Goal: Task Accomplishment & Management: Use online tool/utility

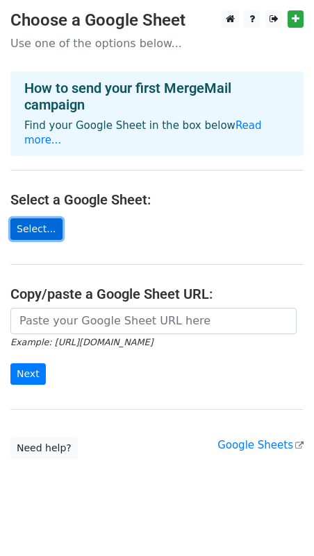
click at [22, 218] on link "Select..." at bounding box center [36, 229] width 52 height 22
click at [31, 218] on link "Select..." at bounding box center [36, 229] width 52 height 22
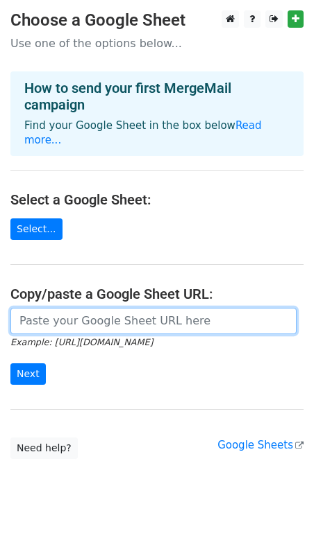
click at [74, 310] on input "url" at bounding box center [153, 321] width 286 height 26
paste input "https://docs.google.com/spreadsheets/d/1WrXWIlwaZ1NTwh4CTaD13ygwS4zTfRDa8dxw1i-…"
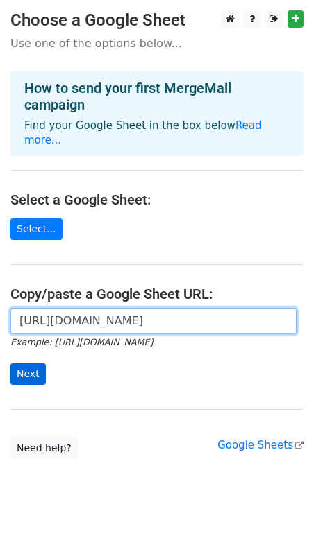
type input "https://docs.google.com/spreadsheets/d/1WrXWIlwaZ1NTwh4CTaD13ygwS4zTfRDa8dxw1i-…"
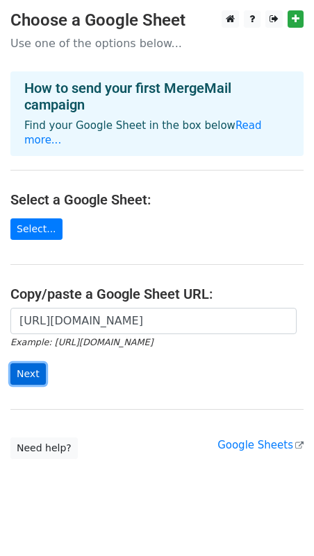
scroll to position [0, 0]
click at [12, 363] on input "Next" at bounding box center [27, 374] width 35 height 22
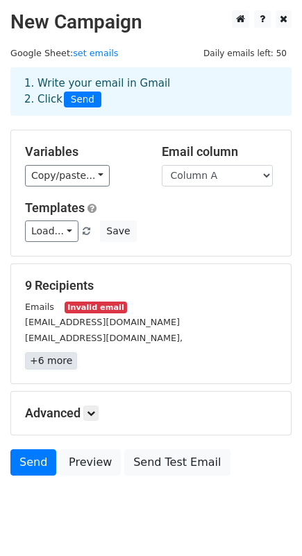
click at [44, 363] on link "+6 more" at bounding box center [51, 360] width 52 height 17
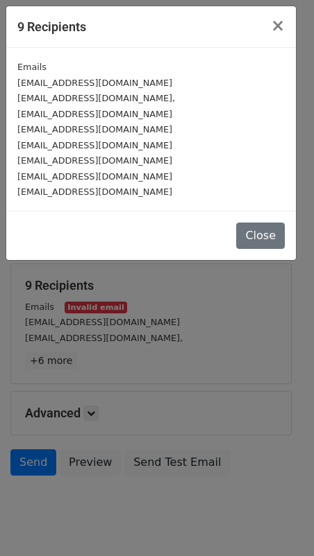
click at [258, 259] on div "Close" at bounding box center [150, 235] width 289 height 49
click at [259, 243] on button "Close" at bounding box center [260, 236] width 49 height 26
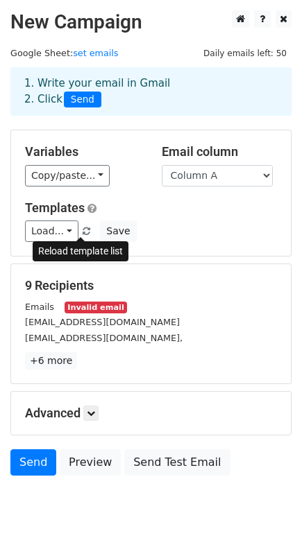
click at [83, 229] on span at bounding box center [87, 232] width 8 height 9
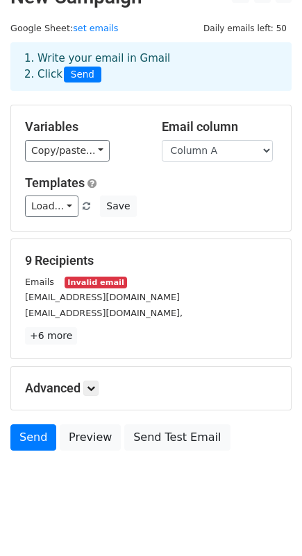
scroll to position [38, 0]
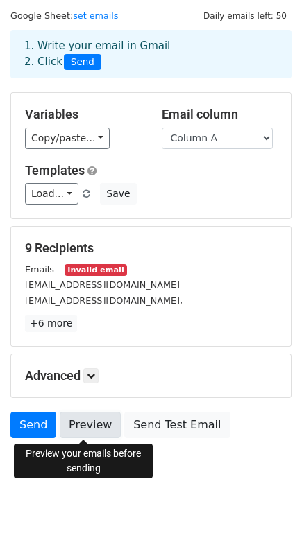
click at [91, 426] on link "Preview" at bounding box center [90, 425] width 61 height 26
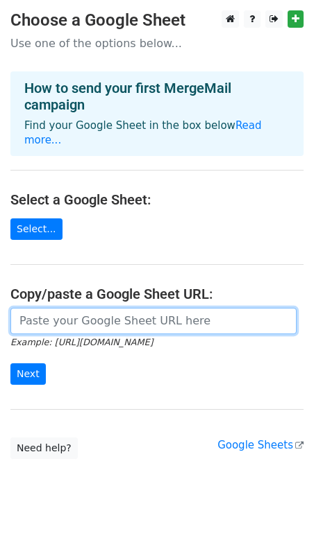
click at [67, 308] on input "url" at bounding box center [153, 321] width 286 height 26
paste input "[URL][DOMAIN_NAME]"
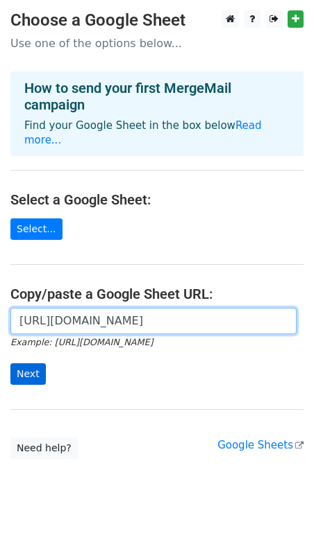
type input "[URL][DOMAIN_NAME]"
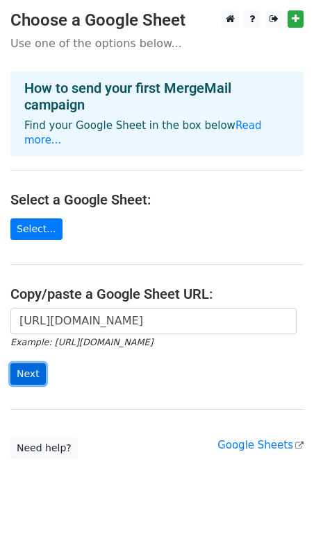
scroll to position [0, 0]
click at [22, 363] on input "Next" at bounding box center [27, 374] width 35 height 22
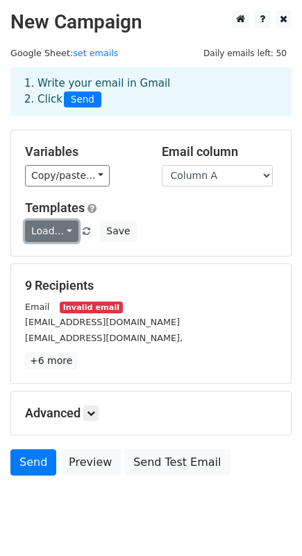
click at [44, 230] on link "Load..." at bounding box center [51, 232] width 53 height 22
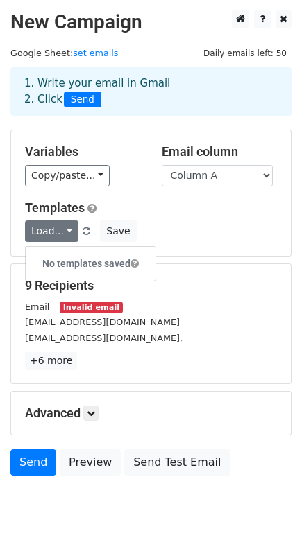
click at [132, 212] on h5 "Templates" at bounding box center [151, 207] width 252 height 15
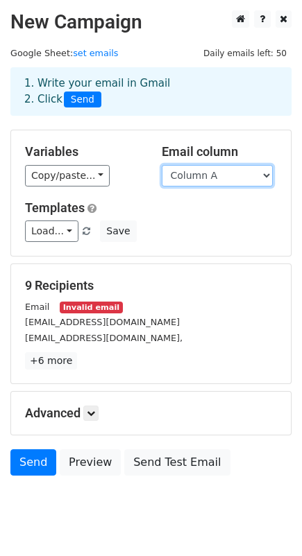
click at [192, 175] on select "Column A Column B" at bounding box center [217, 176] width 111 height 22
click at [206, 242] on div "Load... No templates saved Save" at bounding box center [151, 232] width 273 height 22
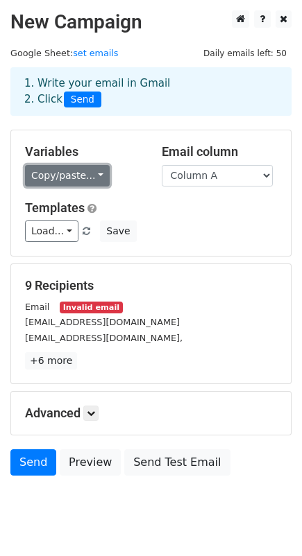
click at [62, 175] on link "Copy/paste..." at bounding box center [67, 176] width 85 height 22
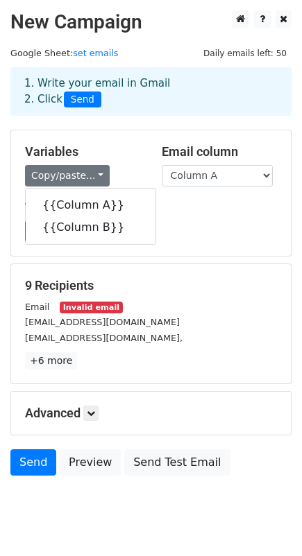
click at [195, 222] on div "Load... No templates saved Save" at bounding box center [151, 232] width 273 height 22
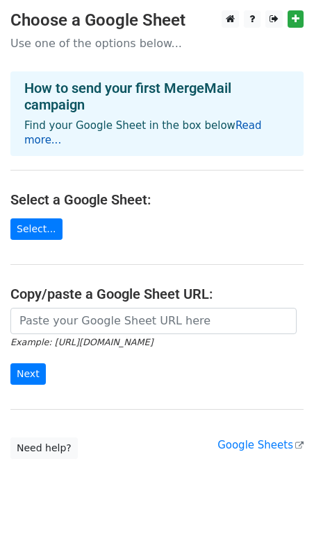
click at [237, 123] on link "Read more..." at bounding box center [142, 132] width 237 height 27
click at [30, 218] on link "Select..." at bounding box center [36, 229] width 52 height 22
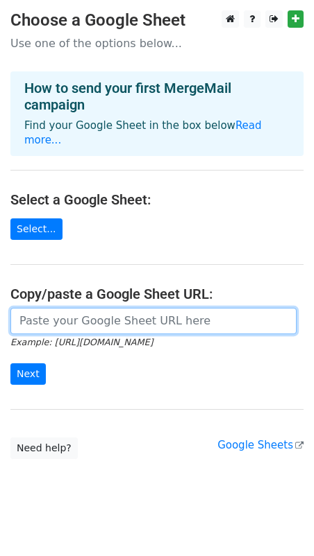
click at [31, 308] on input "url" at bounding box center [153, 321] width 286 height 26
paste input "[URL][DOMAIN_NAME]"
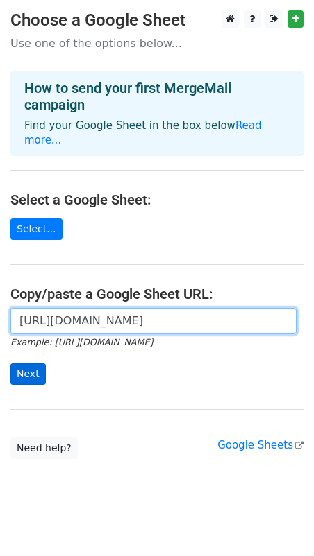
type input "https://docs.google.com/spreadsheets/d/1WrXWIlwaZ1NTwh4CTaD13ygwS4zTfRDa8dxw1i-…"
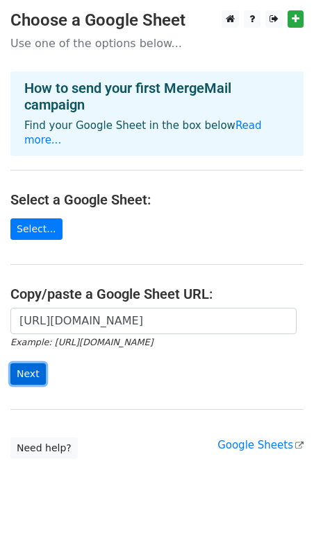
scroll to position [0, 0]
click at [35, 363] on input "Next" at bounding box center [27, 374] width 35 height 22
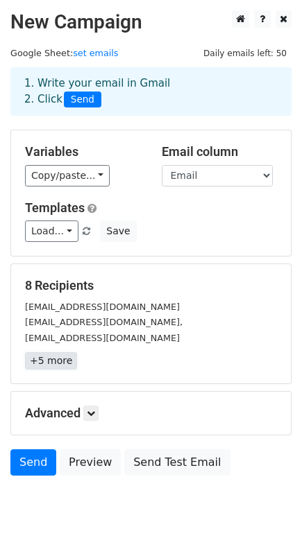
click at [42, 365] on link "+5 more" at bounding box center [51, 360] width 52 height 17
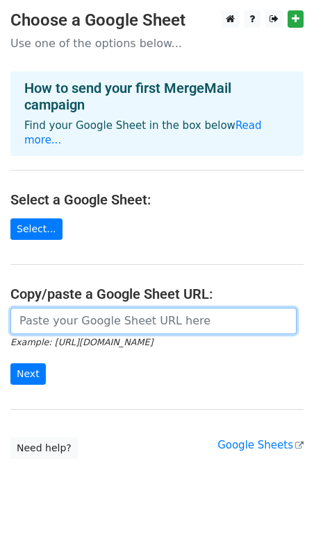
click at [54, 312] on input "url" at bounding box center [153, 321] width 286 height 26
paste input "https://docs.google.com/spreadsheets/d/1WrXWIlwaZ1NTwh4CTaD13ygwS4zTfRDa8dxw1i-…"
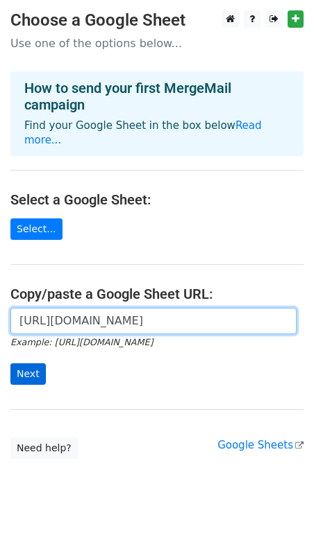
type input "[URL][DOMAIN_NAME]"
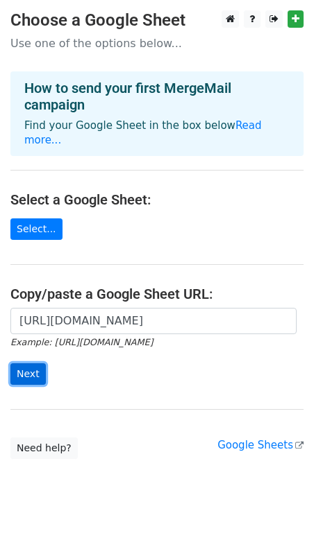
scroll to position [0, 0]
click at [28, 363] on input "Next" at bounding box center [27, 374] width 35 height 22
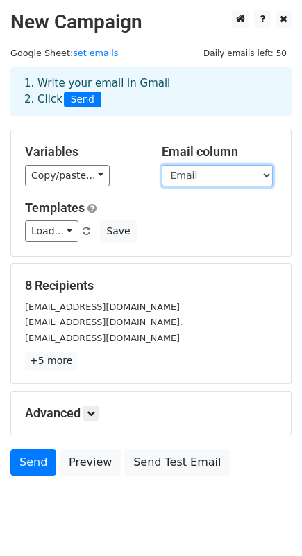
click at [258, 172] on select "Email Name" at bounding box center [217, 176] width 111 height 22
click at [234, 236] on div "Load... No templates saved Save" at bounding box center [151, 232] width 273 height 22
click at [200, 174] on select "Email Name" at bounding box center [217, 176] width 111 height 22
click at [203, 171] on select "Email Name" at bounding box center [217, 176] width 111 height 22
click at [162, 165] on select "Email Name" at bounding box center [217, 176] width 111 height 22
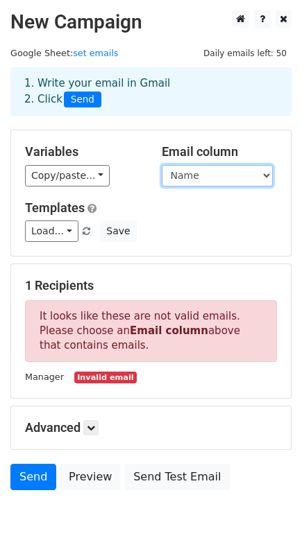
click at [170, 172] on select "Email Name" at bounding box center [217, 176] width 111 height 22
select select "Email"
click at [162, 165] on select "Email Name" at bounding box center [217, 176] width 111 height 22
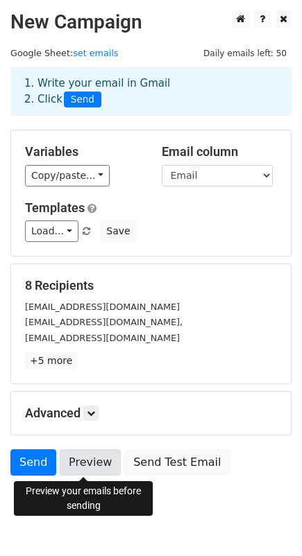
click at [73, 465] on link "Preview" at bounding box center [90, 462] width 61 height 26
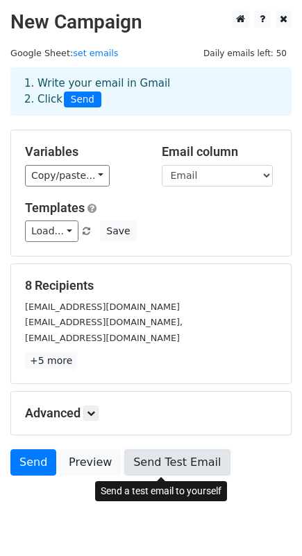
click at [137, 458] on link "Send Test Email" at bounding box center [176, 462] width 105 height 26
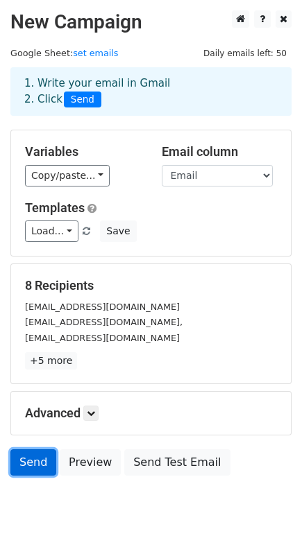
click at [19, 456] on link "Send" at bounding box center [33, 462] width 46 height 26
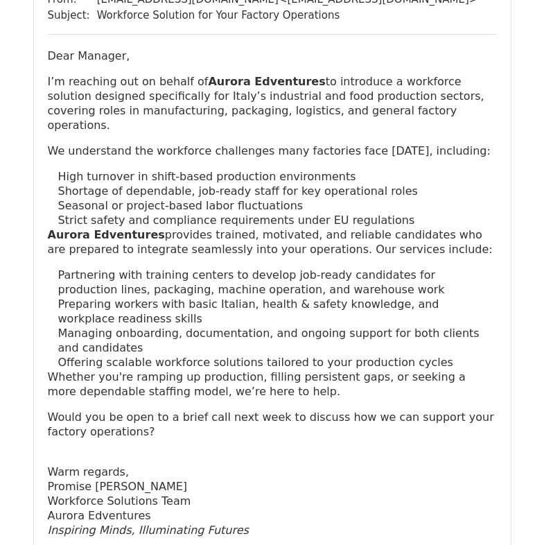
scroll to position [1565, 0]
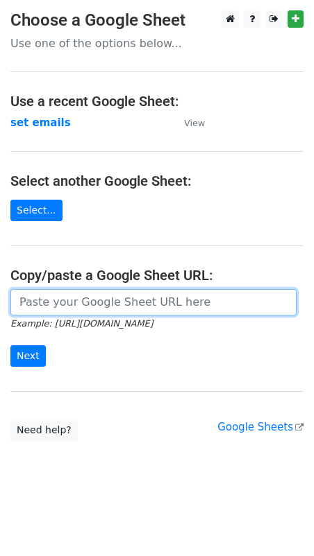
click at [71, 299] on input "url" at bounding box center [153, 302] width 286 height 26
paste input "[URL][DOMAIN_NAME]"
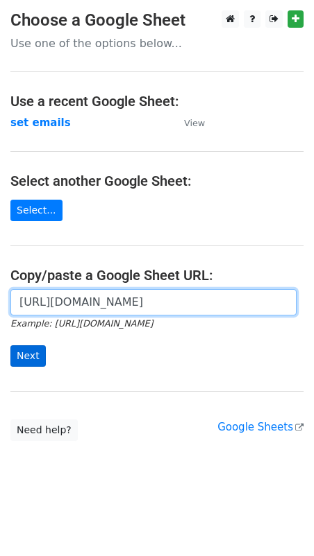
type input "[URL][DOMAIN_NAME]"
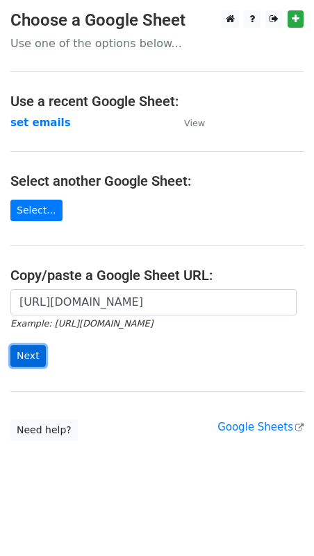
scroll to position [0, 0]
click at [29, 350] on input "Next" at bounding box center [27, 356] width 35 height 22
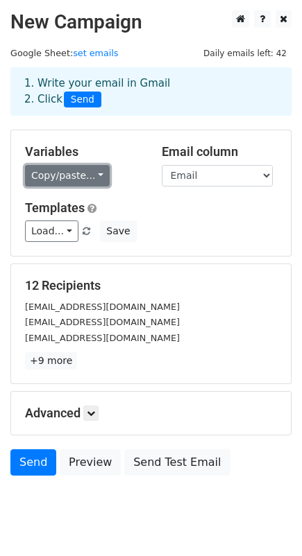
click at [92, 174] on link "Copy/paste..." at bounding box center [67, 176] width 85 height 22
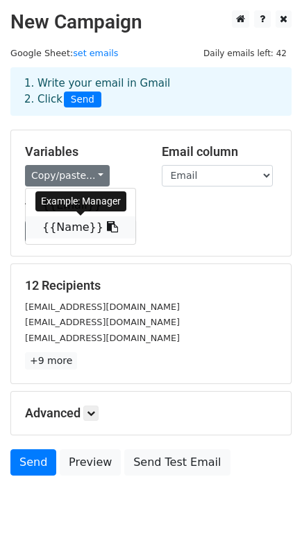
click at [77, 227] on link "{{Name}}" at bounding box center [81, 227] width 110 height 22
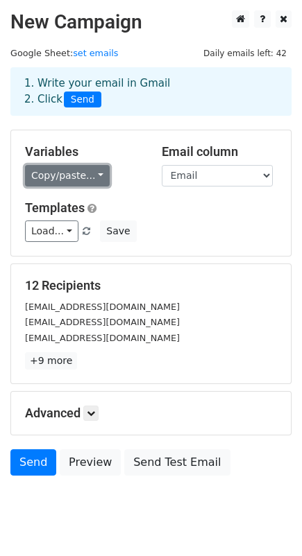
click at [32, 175] on link "Copy/paste..." at bounding box center [67, 176] width 85 height 22
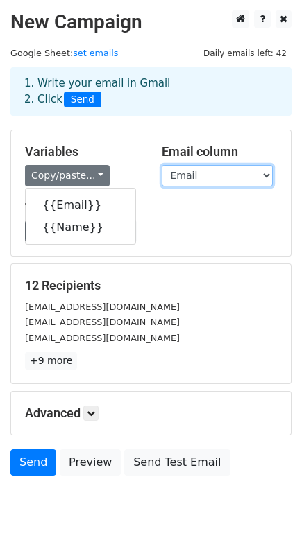
click at [196, 181] on select "Email Name" at bounding box center [217, 176] width 111 height 22
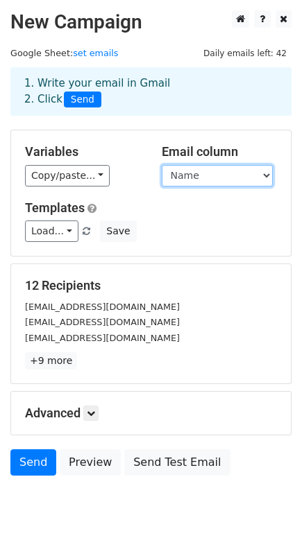
click at [162, 165] on select "Email Name" at bounding box center [217, 176] width 111 height 22
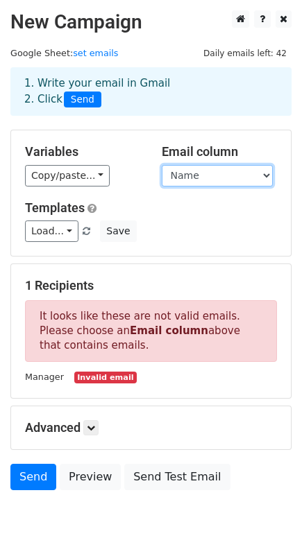
click at [192, 167] on select "Email Name" at bounding box center [217, 176] width 111 height 22
select select "Email"
click at [162, 165] on select "Email Name" at bounding box center [217, 176] width 111 height 22
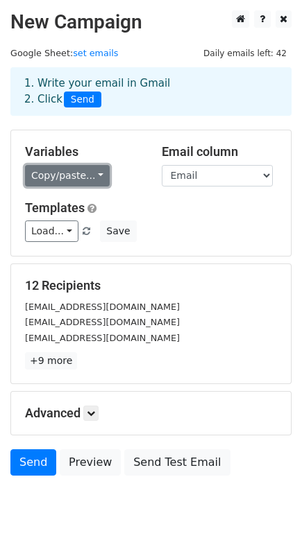
click at [55, 178] on link "Copy/paste..." at bounding box center [67, 176] width 85 height 22
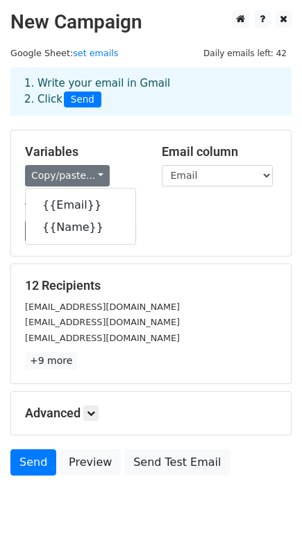
click at [212, 234] on div "Load... No templates saved Save" at bounding box center [151, 232] width 273 height 22
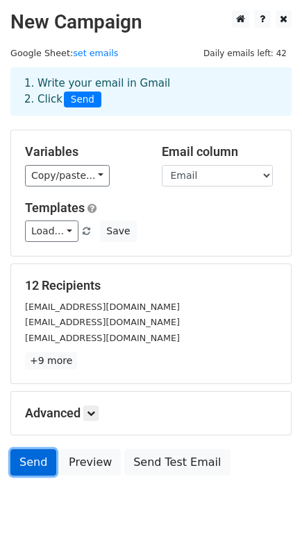
click at [29, 469] on link "Send" at bounding box center [33, 462] width 46 height 26
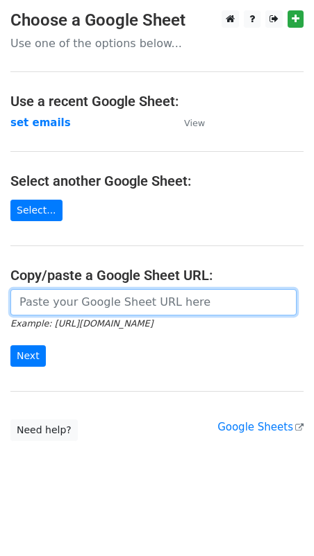
click at [47, 300] on input "url" at bounding box center [153, 302] width 286 height 26
paste input "[URL][DOMAIN_NAME]"
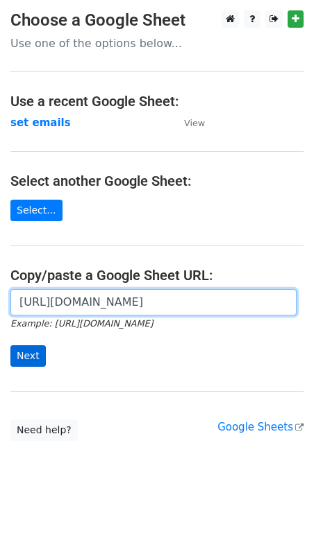
type input "[URL][DOMAIN_NAME]"
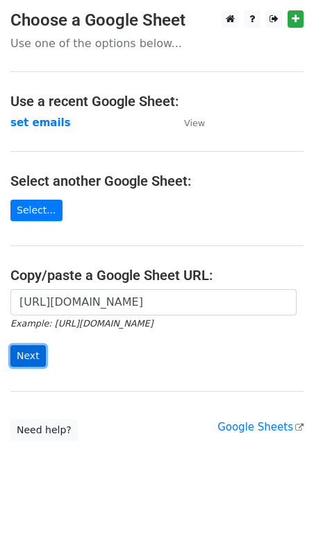
scroll to position [0, 0]
click at [25, 348] on input "Next" at bounding box center [27, 356] width 35 height 22
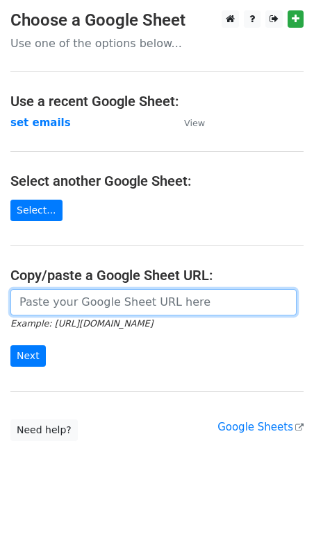
click at [101, 310] on input "url" at bounding box center [153, 302] width 286 height 26
paste input "https://docs.google.com/spreadsheets/d/1WrXWIlwaZ1NTwh4CTaD13ygwS4zTfRDa8dxw1i-…"
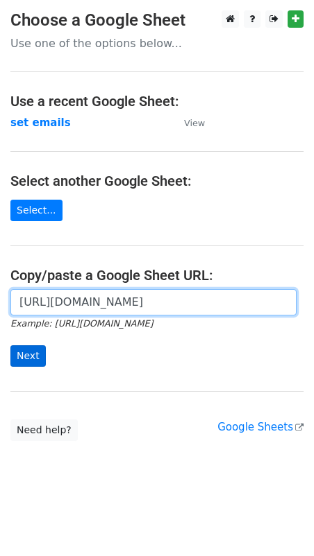
type input "https://docs.google.com/spreadsheets/d/1WrXWIlwaZ1NTwh4CTaD13ygwS4zTfRDa8dxw1i-…"
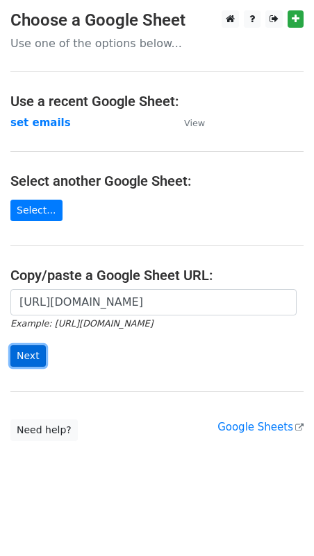
scroll to position [0, 0]
click at [24, 359] on input "Next" at bounding box center [27, 356] width 35 height 22
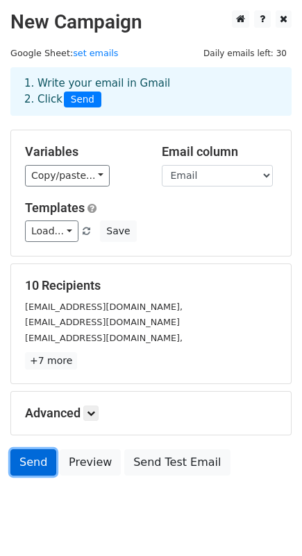
click at [37, 462] on link "Send" at bounding box center [33, 462] width 46 height 26
click at [23, 463] on link "Send" at bounding box center [33, 462] width 46 height 26
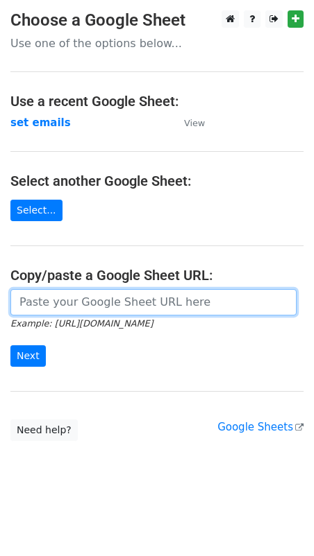
click at [74, 309] on input "url" at bounding box center [153, 302] width 286 height 26
paste input "https://docs.google.com/spreadsheets/d/1WrXWIlwaZ1NTwh4CTaD13ygwS4zTfRDa8dxw1i-…"
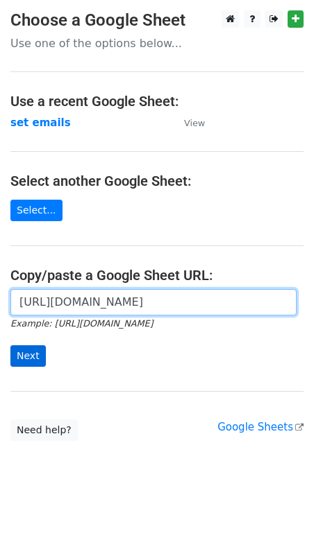
type input "https://docs.google.com/spreadsheets/d/1WrXWIlwaZ1NTwh4CTaD13ygwS4zTfRDa8dxw1i-…"
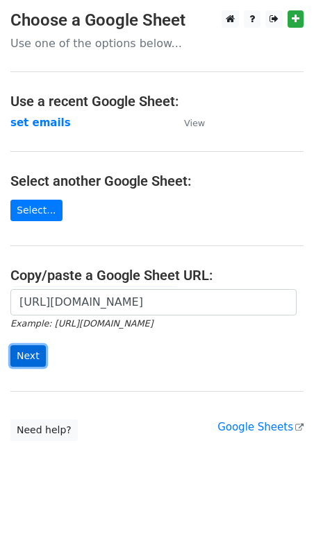
click at [35, 359] on input "Next" at bounding box center [27, 356] width 35 height 22
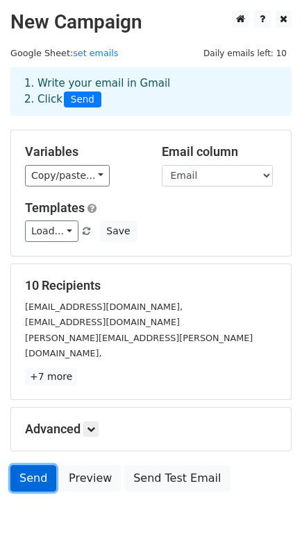
click at [36, 472] on link "Send" at bounding box center [33, 478] width 46 height 26
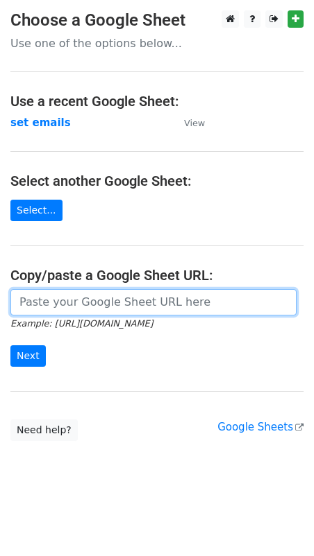
click at [40, 305] on input "url" at bounding box center [153, 302] width 286 height 26
paste input "[URL][DOMAIN_NAME]"
type input "[URL][DOMAIN_NAME]"
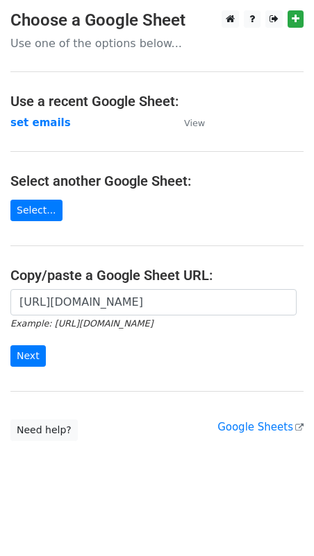
scroll to position [0, 0]
click at [33, 352] on input "Next" at bounding box center [27, 356] width 35 height 22
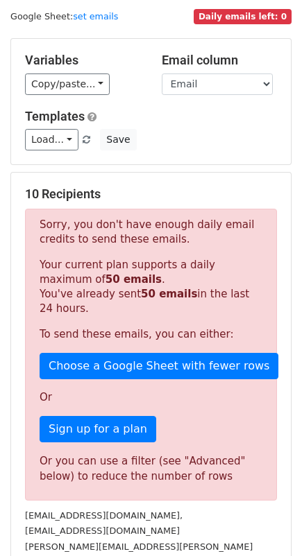
scroll to position [39, 0]
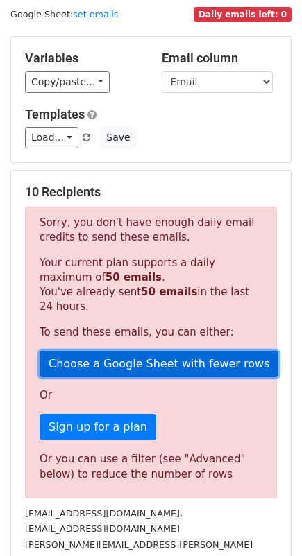
click at [130, 362] on link "Choose a Google Sheet with fewer rows" at bounding box center [159, 364] width 239 height 26
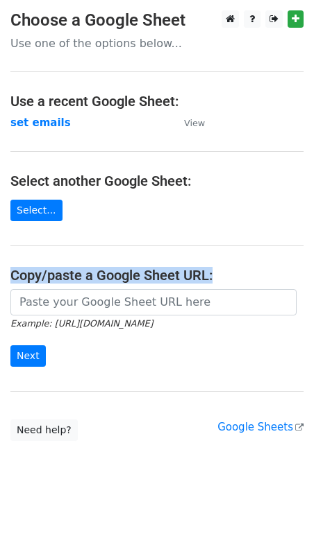
drag, startPoint x: 309, startPoint y: 266, endPoint x: 230, endPoint y: 252, distance: 80.3
click at [230, 252] on main "Choose a Google Sheet Use one of the options below... Use a recent Google Sheet…" at bounding box center [157, 225] width 314 height 431
